Goal: Find contact information: Find contact information

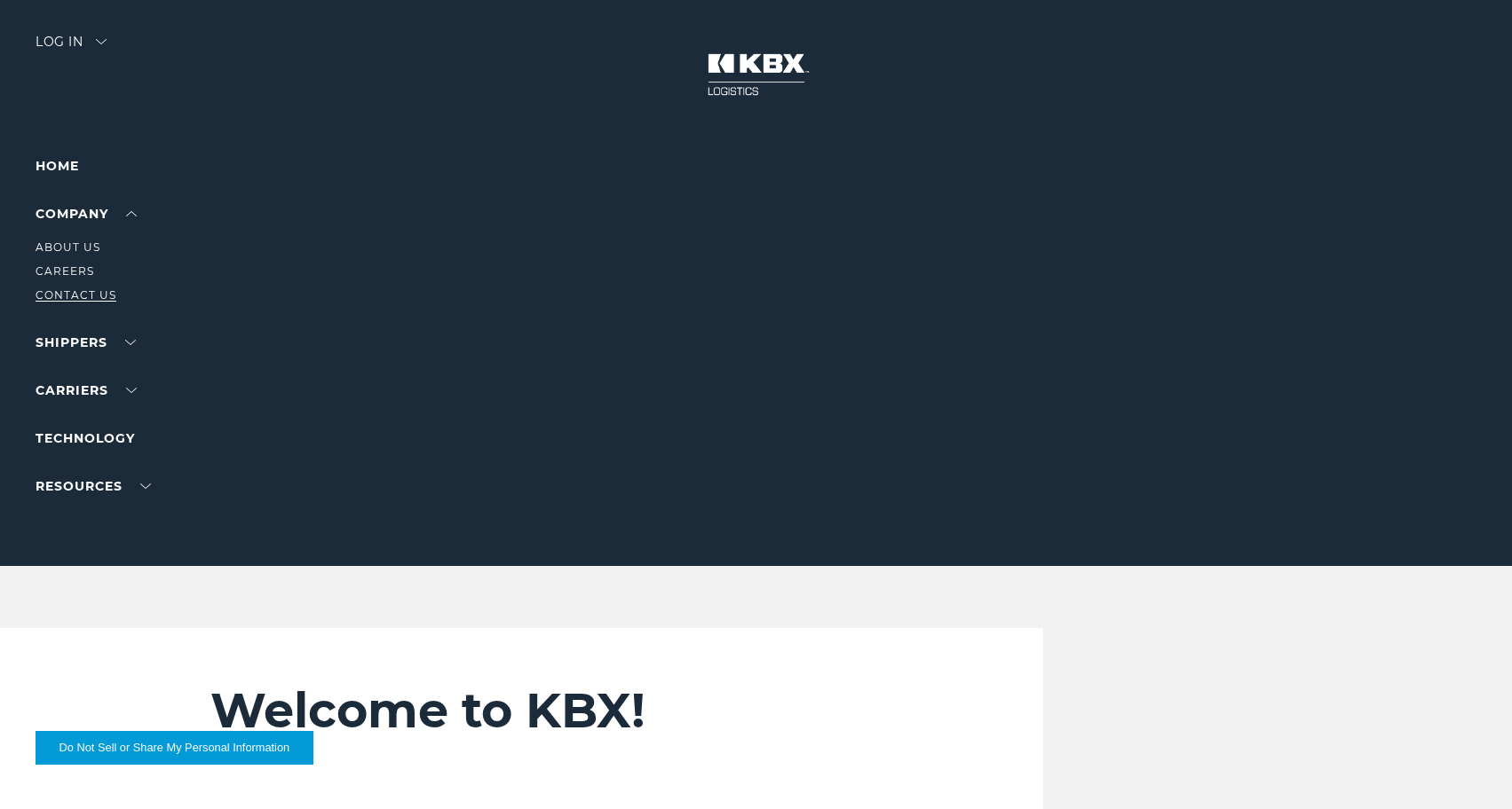
click at [84, 292] on link "Contact Us" at bounding box center [75, 295] width 81 height 14
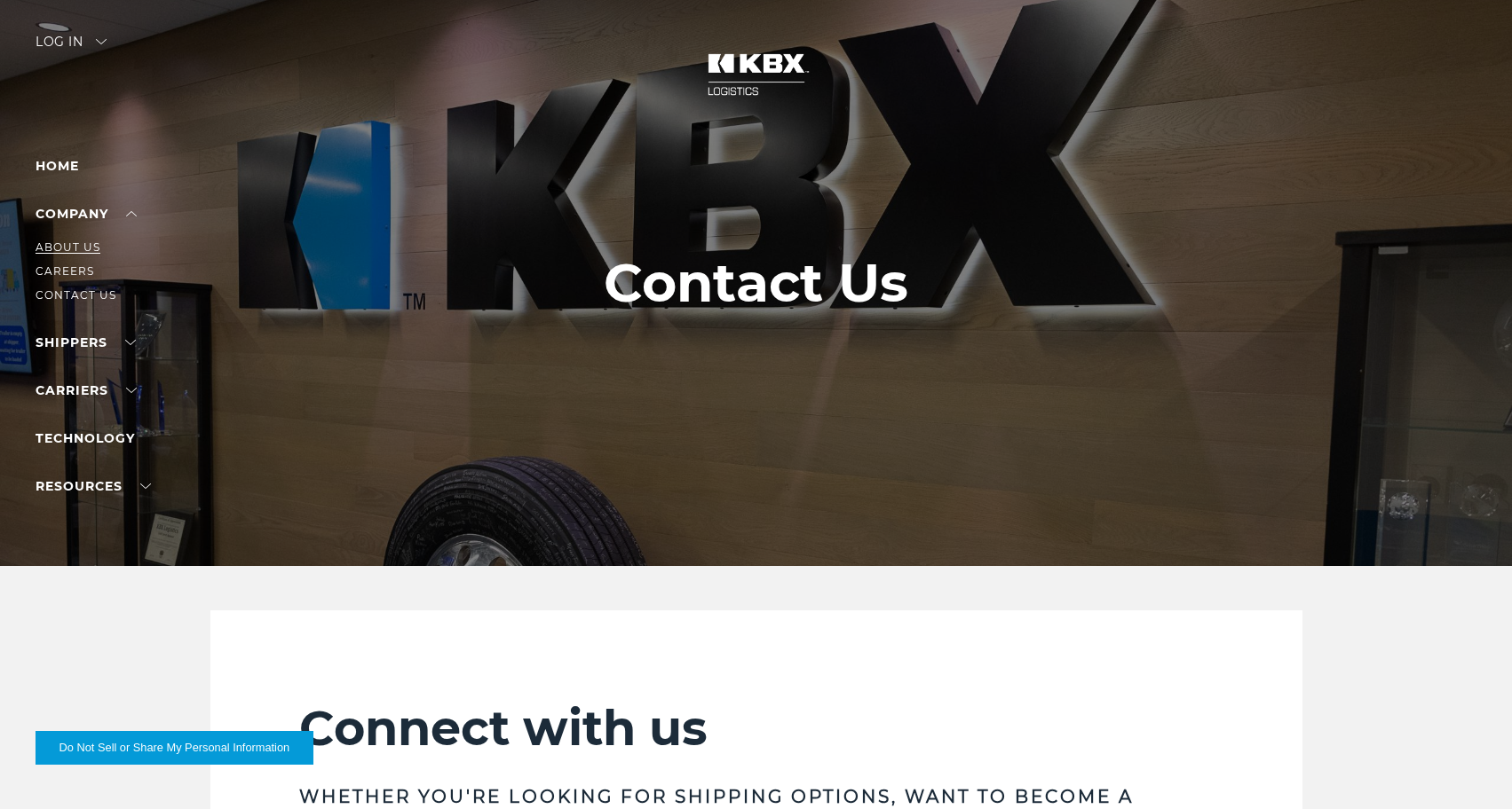
click at [74, 246] on link "About Us" at bounding box center [68, 247] width 65 height 14
